Goal: Task Accomplishment & Management: Manage account settings

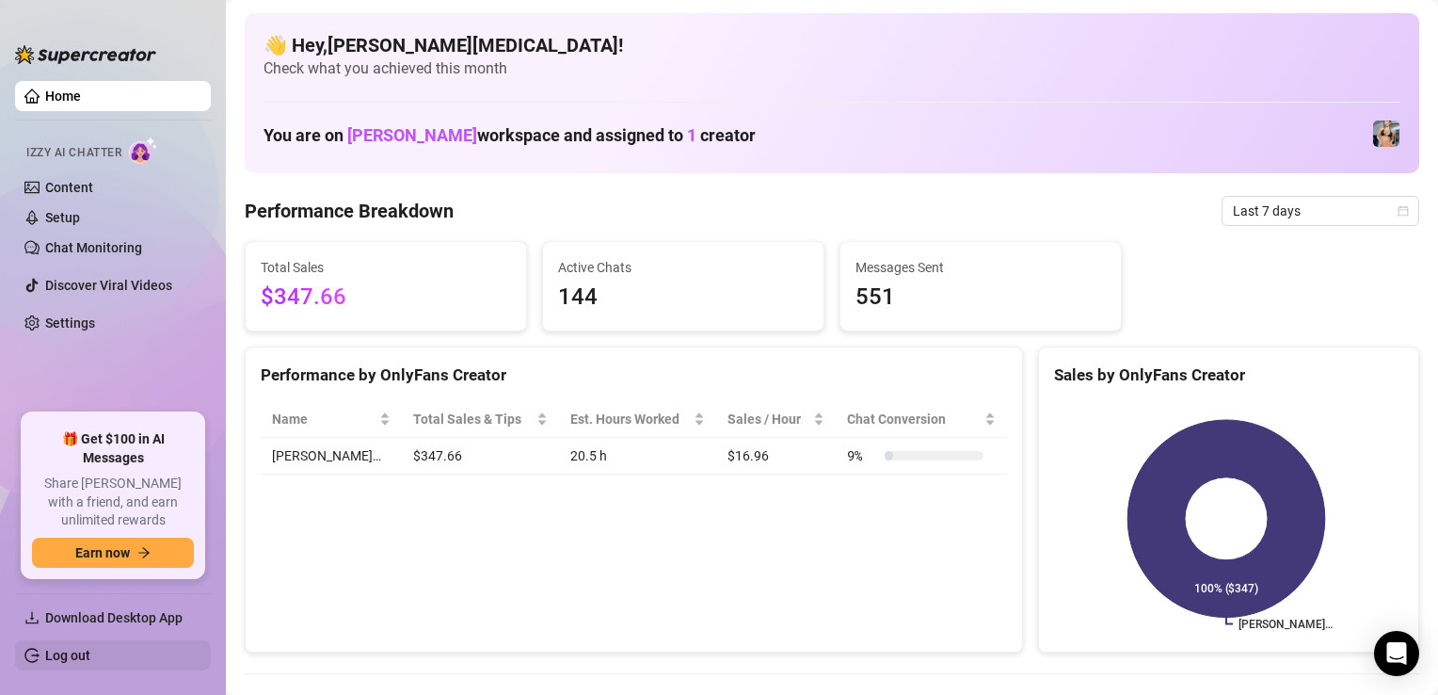
click at [90, 648] on link "Log out" at bounding box center [67, 655] width 45 height 15
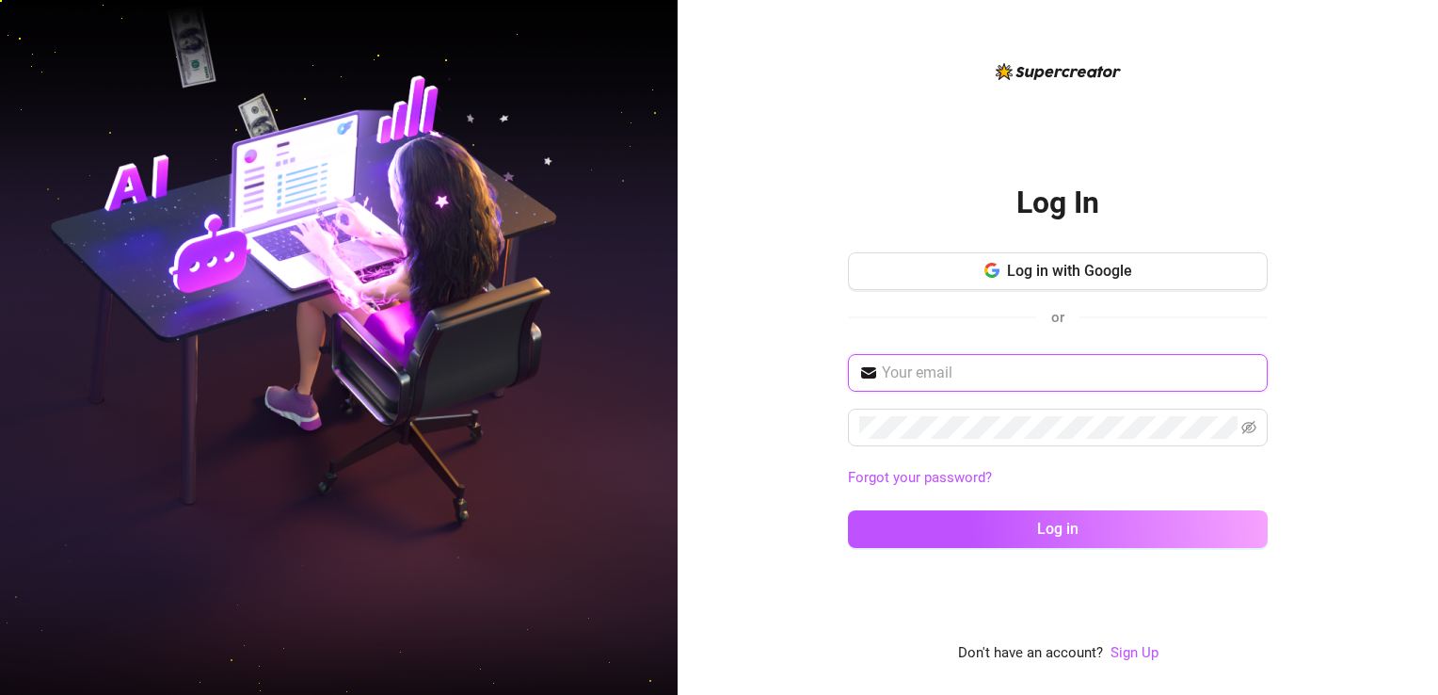
click at [915, 365] on input "text" at bounding box center [1069, 372] width 375 height 23
type input "[EMAIL_ADDRESS][DOMAIN_NAME]"
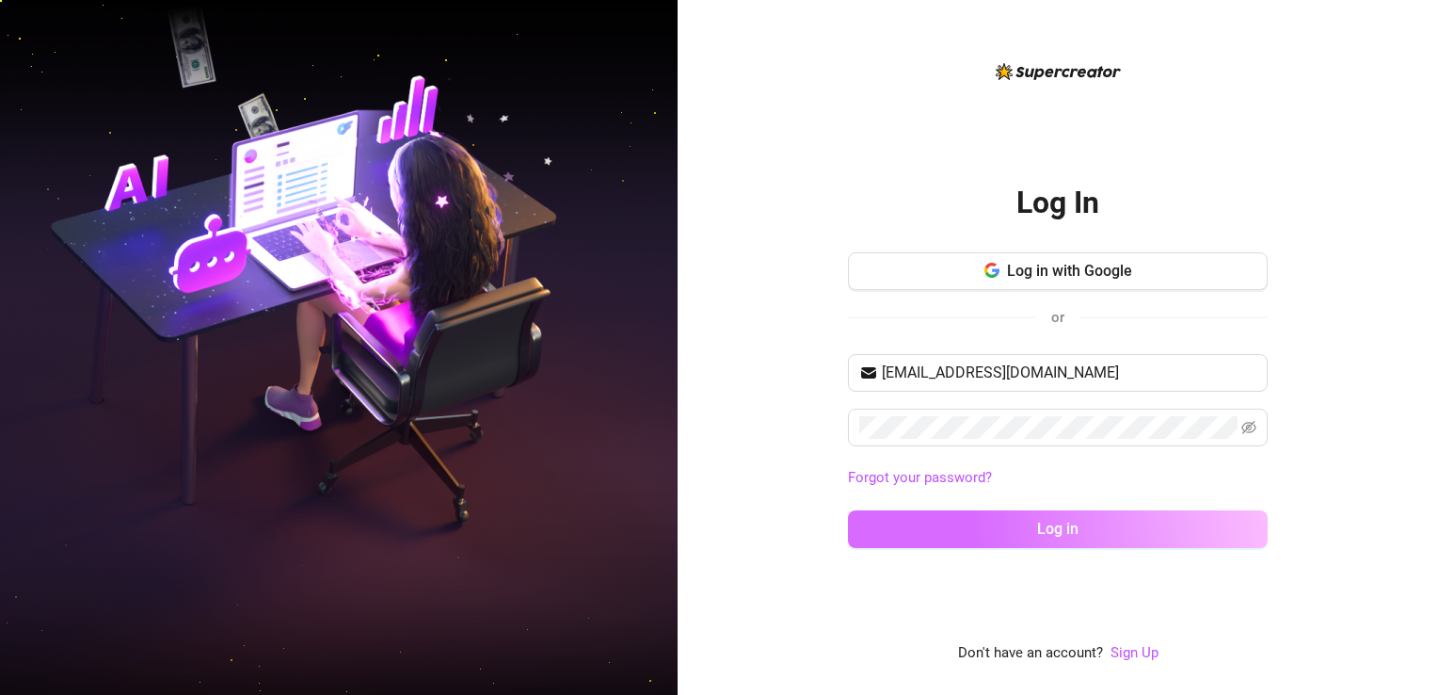
click at [1003, 540] on button "Log in" at bounding box center [1058, 529] width 420 height 38
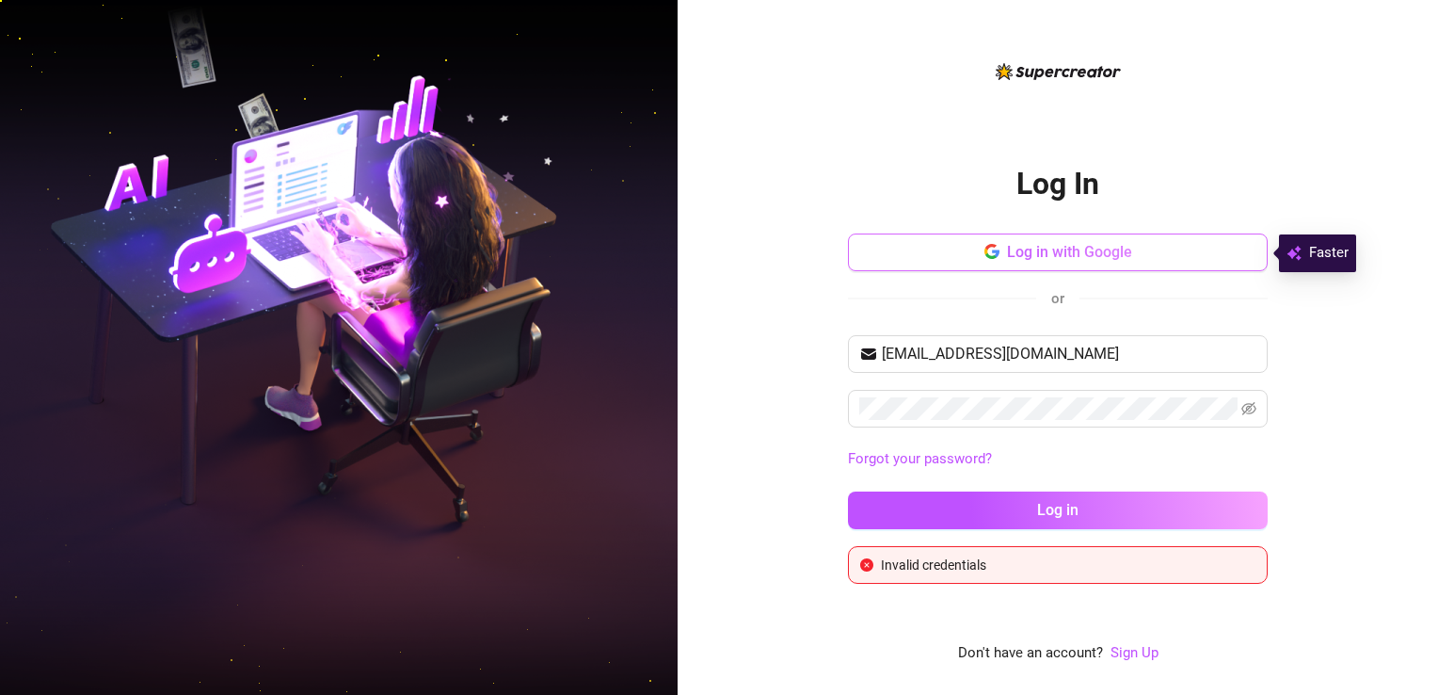
click at [1080, 262] on button "Log in with Google" at bounding box center [1058, 252] width 420 height 38
